Goal: Find specific page/section: Find specific page/section

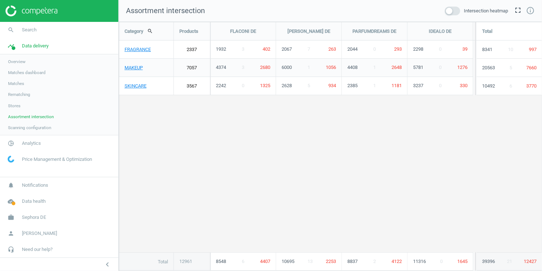
scroll to position [250, 424]
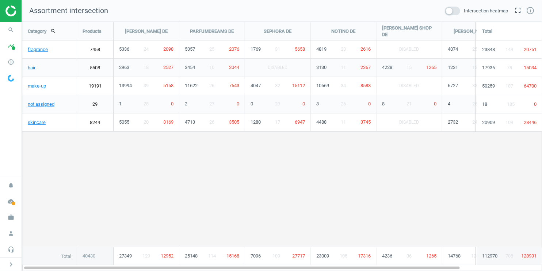
scroll to position [250, 521]
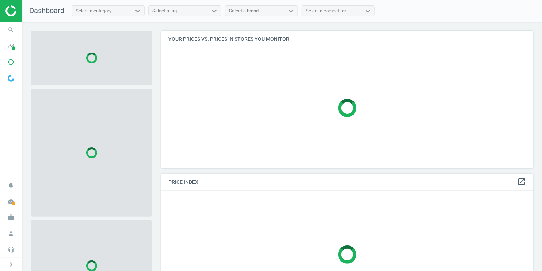
scroll to position [137, 373]
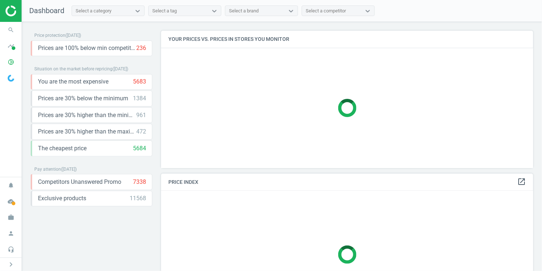
click at [11, 80] on img at bounding box center [11, 78] width 7 height 7
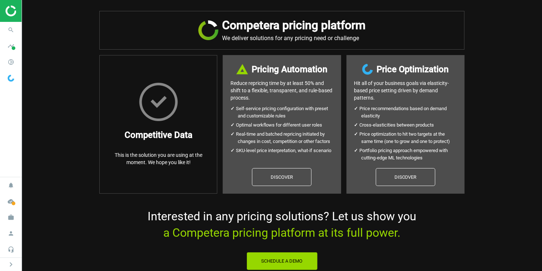
click at [11, 80] on img at bounding box center [11, 78] width 7 height 7
click at [11, 115] on nav "search Search timeline Data delivery Overview Matches dashboard Matches Rematch…" at bounding box center [11, 99] width 22 height 155
click at [12, 45] on icon "timeline" at bounding box center [11, 46] width 14 height 14
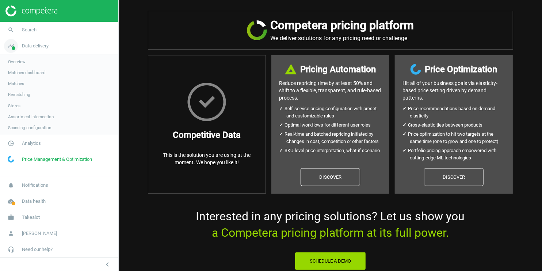
click at [23, 46] on span "Data delivery" at bounding box center [35, 46] width 27 height 7
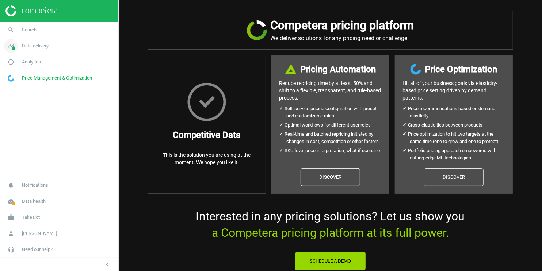
click at [27, 46] on span "Data delivery" at bounding box center [35, 46] width 27 height 7
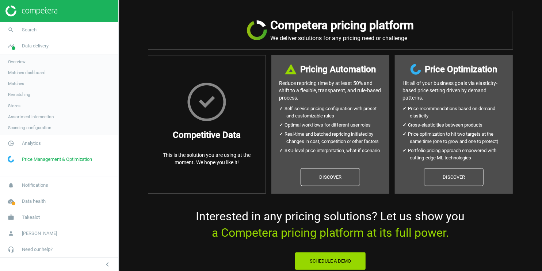
click at [22, 62] on span "Overview" at bounding box center [17, 62] width 18 height 6
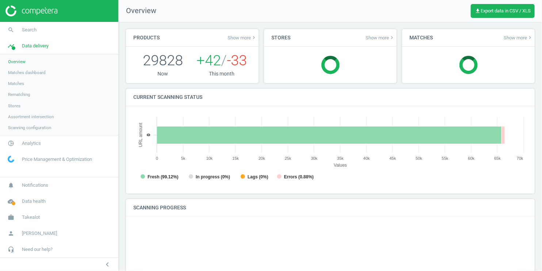
scroll to position [147, 395]
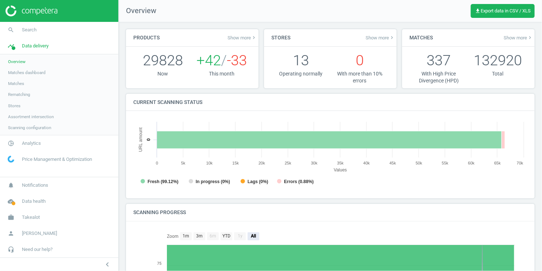
click at [67, 162] on span "Price Management & Optimization" at bounding box center [57, 159] width 70 height 7
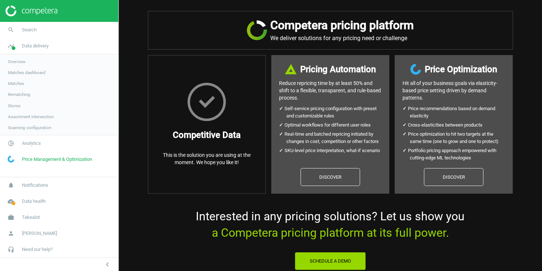
click at [19, 60] on span "Overview" at bounding box center [17, 62] width 18 height 6
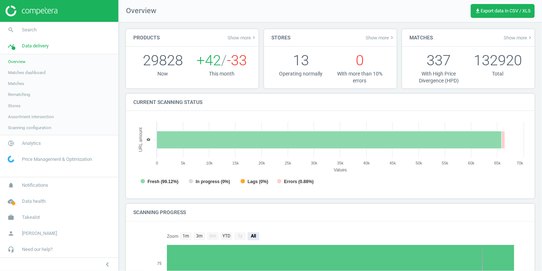
scroll to position [147, 395]
